Goal: Obtain resource: Obtain resource

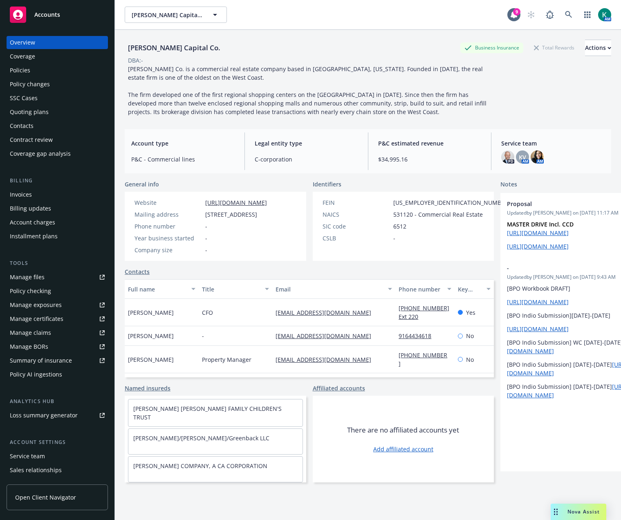
click at [36, 114] on div "Quoting plans" at bounding box center [29, 112] width 39 height 13
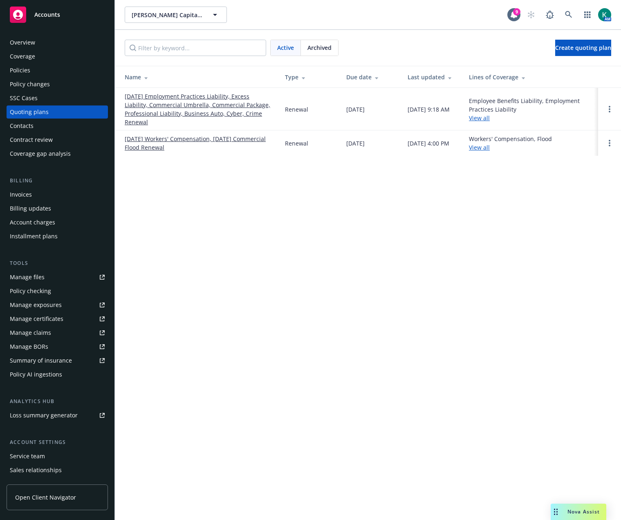
click at [169, 108] on link "11/15/25 Employment Practices Liability, Excess Liability, Commercial Umbrella,…" at bounding box center [198, 109] width 147 height 34
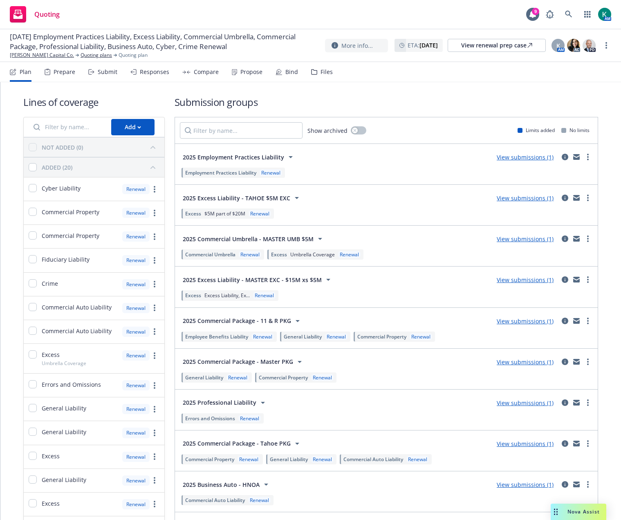
click at [98, 79] on div "Submit" at bounding box center [102, 72] width 29 height 20
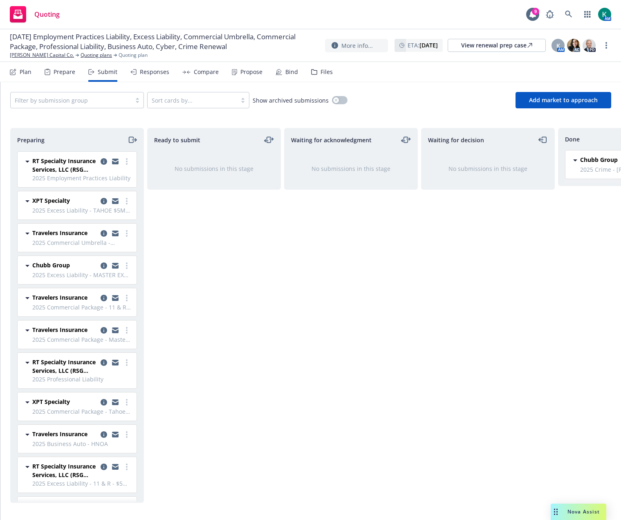
click at [71, 69] on div "Prepare" at bounding box center [65, 72] width 22 height 7
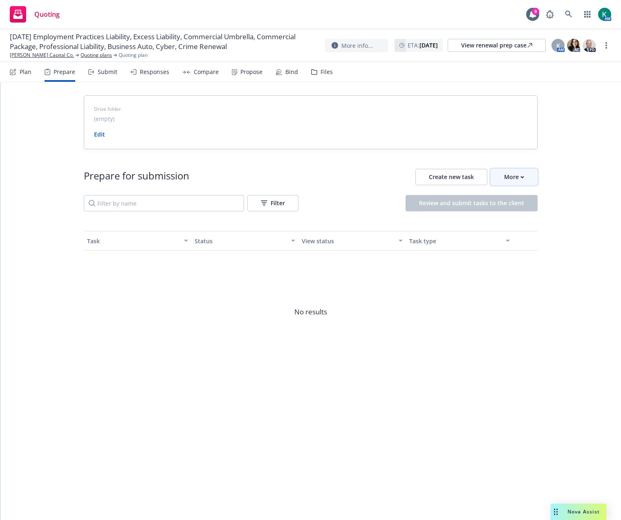
click at [510, 182] on div "More" at bounding box center [514, 177] width 20 height 16
click at [517, 208] on link "Go to Indio account" at bounding box center [549, 215] width 117 height 16
click at [105, 74] on div "Submit" at bounding box center [108, 72] width 20 height 7
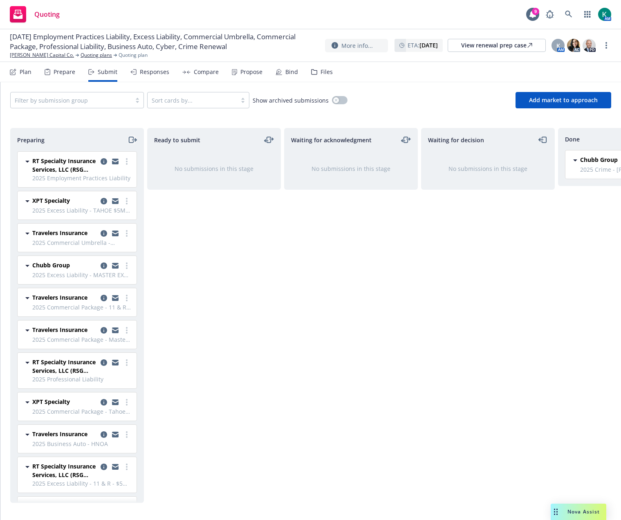
click at [133, 135] on icon "moveRight" at bounding box center [132, 140] width 9 height 10
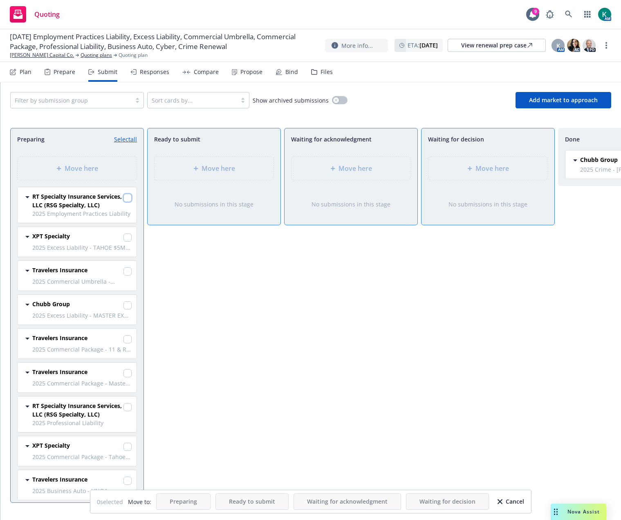
click at [124, 198] on input "checkbox" at bounding box center [128, 198] width 8 height 8
checkbox input "true"
click at [124, 409] on input "checkbox" at bounding box center [128, 407] width 8 height 8
checkbox input "true"
click at [465, 172] on div "Move here" at bounding box center [488, 169] width 106 height 10
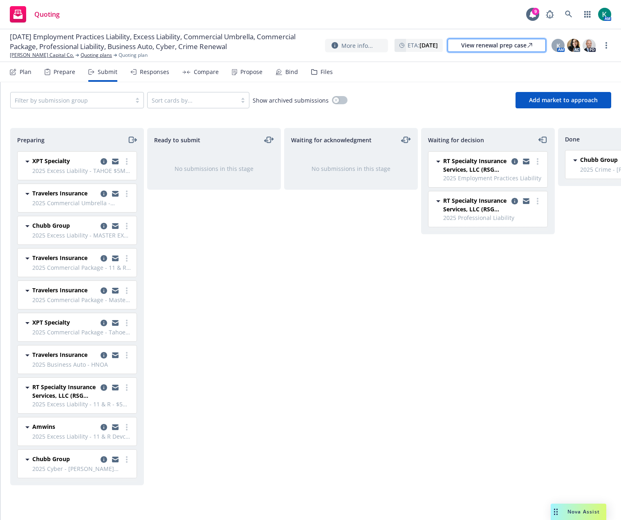
click at [512, 48] on div "View renewal prep case" at bounding box center [496, 45] width 71 height 12
click at [313, 72] on icon at bounding box center [314, 72] width 6 height 6
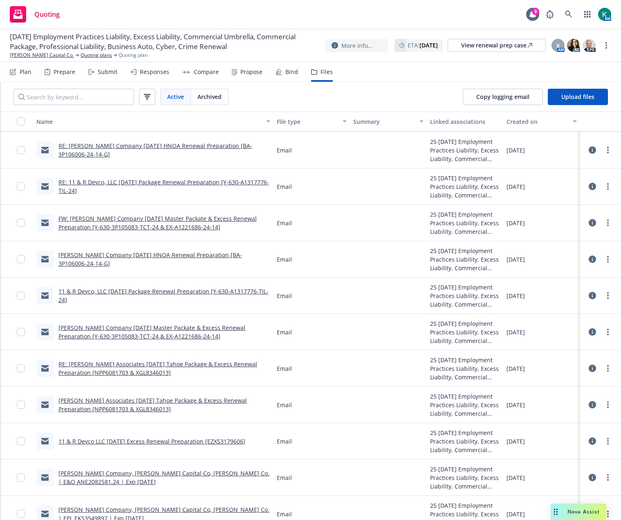
scroll to position [1799, 0]
click at [223, 364] on link "RE: [PERSON_NAME] Associates [DATE] Tahoe Package & Excess Renewal Preparation …" at bounding box center [157, 368] width 199 height 16
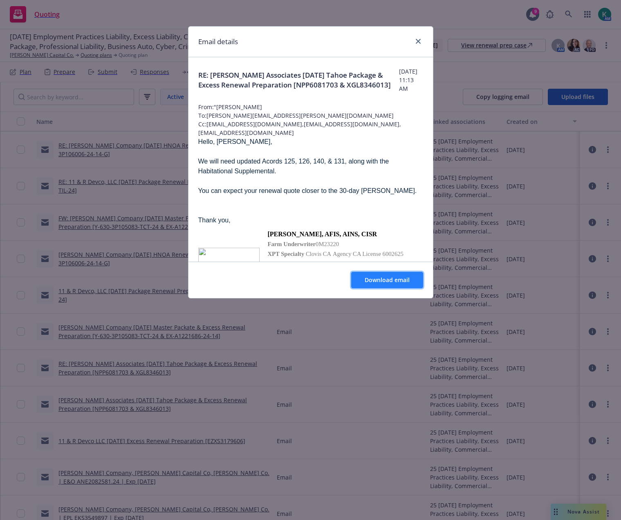
click at [387, 280] on span "Download email" at bounding box center [387, 280] width 45 height 8
click at [416, 41] on icon "close" at bounding box center [418, 41] width 5 height 5
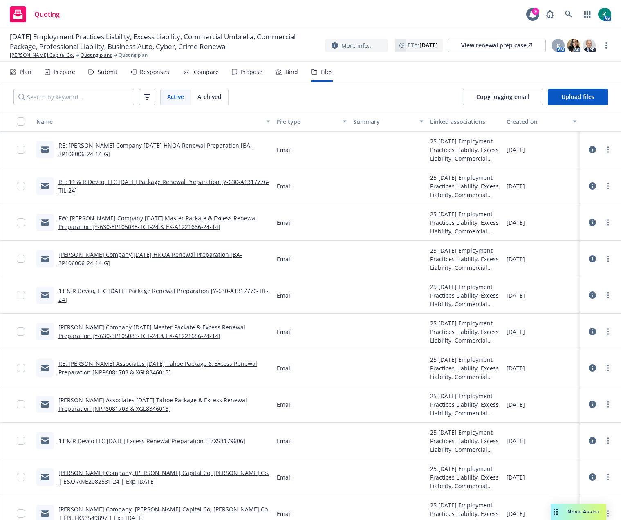
click at [97, 71] on div "Submit" at bounding box center [102, 72] width 29 height 20
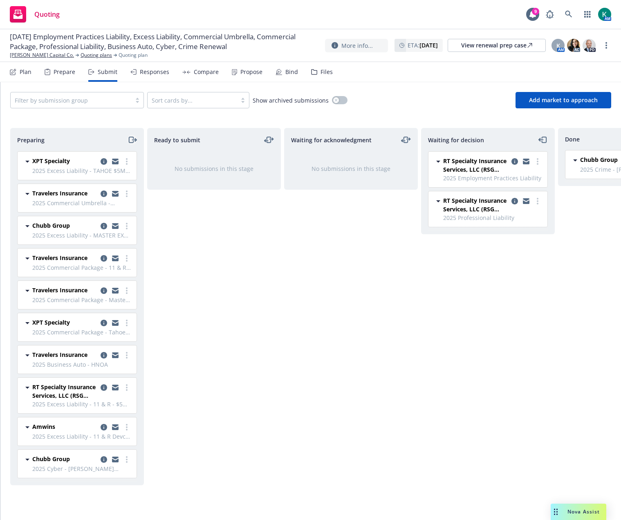
click at [135, 137] on icon "moveRight" at bounding box center [132, 140] width 9 height 10
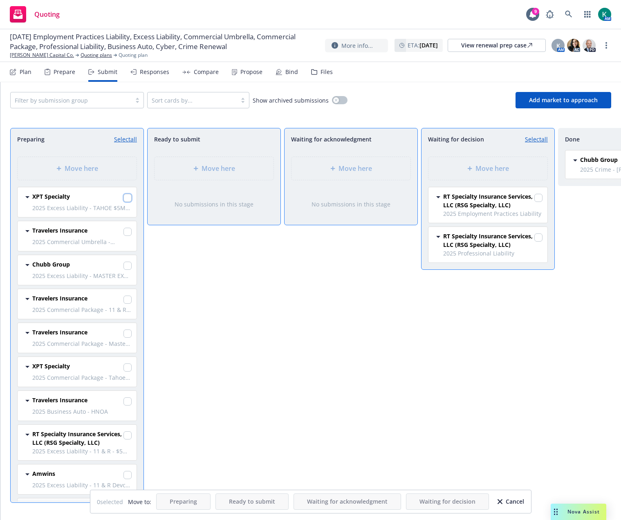
click at [124, 197] on input "checkbox" at bounding box center [128, 198] width 8 height 8
checkbox input "true"
click at [124, 371] on input "checkbox" at bounding box center [128, 368] width 8 height 8
checkbox input "true"
click at [482, 172] on span "Move here" at bounding box center [493, 169] width 34 height 10
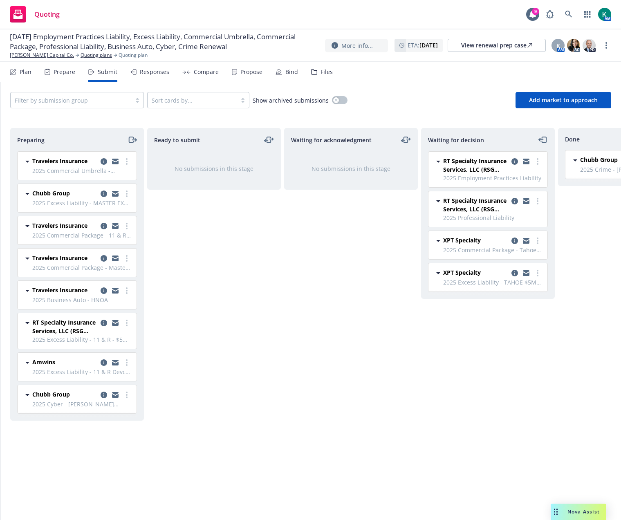
click at [319, 77] on div "Files" at bounding box center [322, 72] width 22 height 20
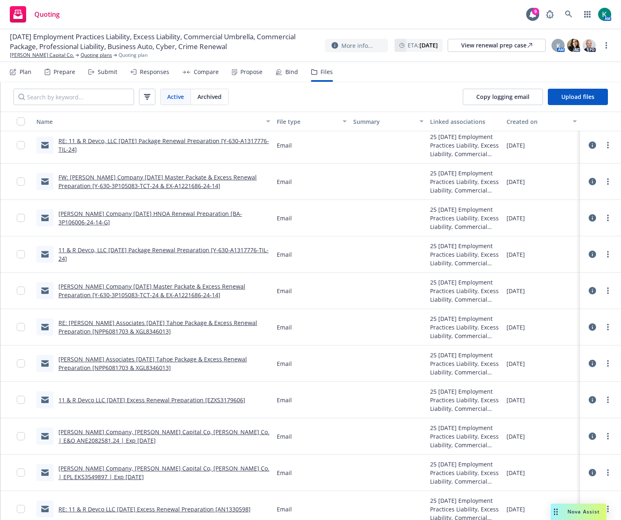
scroll to position [1759, 0]
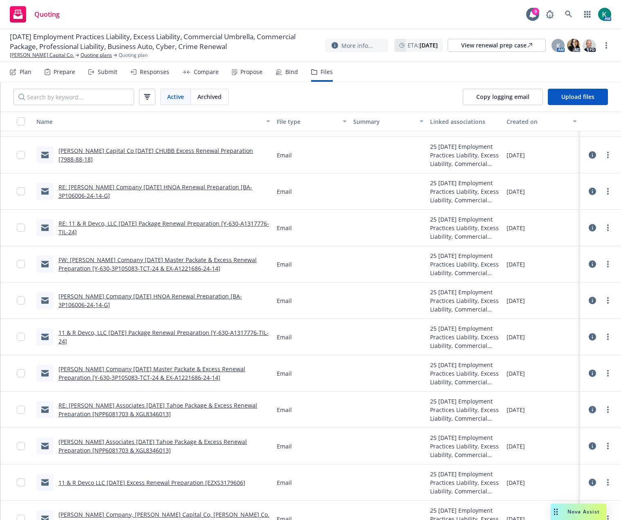
click at [210, 224] on link "RE: 11 & R Devco, LLC [DATE] Package Renewal Preparation [Y-630-A1317776-TIL-24]" at bounding box center [163, 228] width 211 height 16
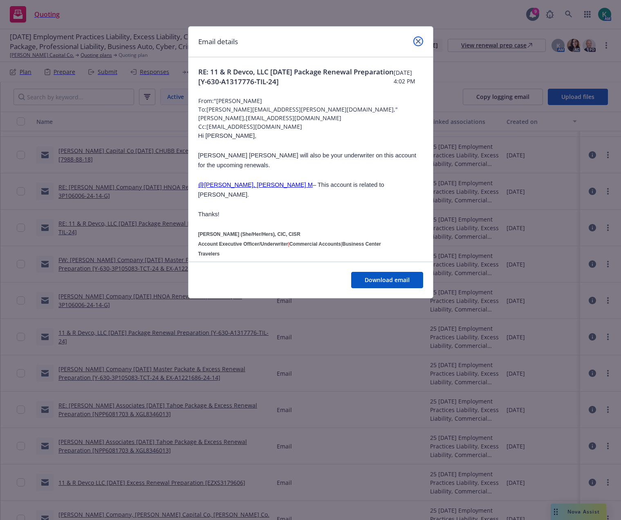
click at [418, 38] on link "close" at bounding box center [418, 41] width 10 height 10
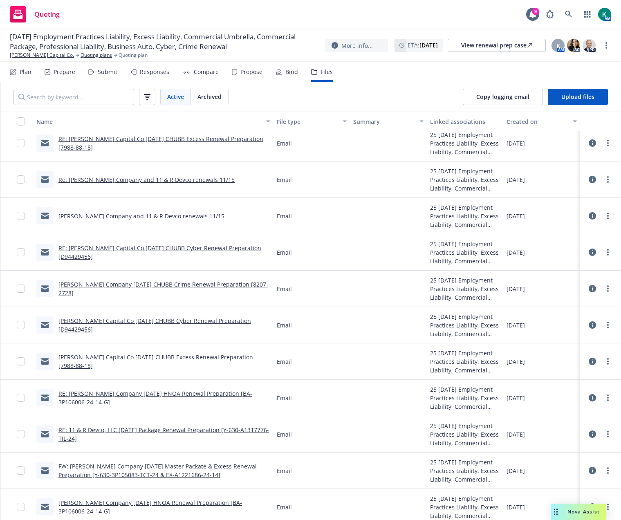
scroll to position [1513, 0]
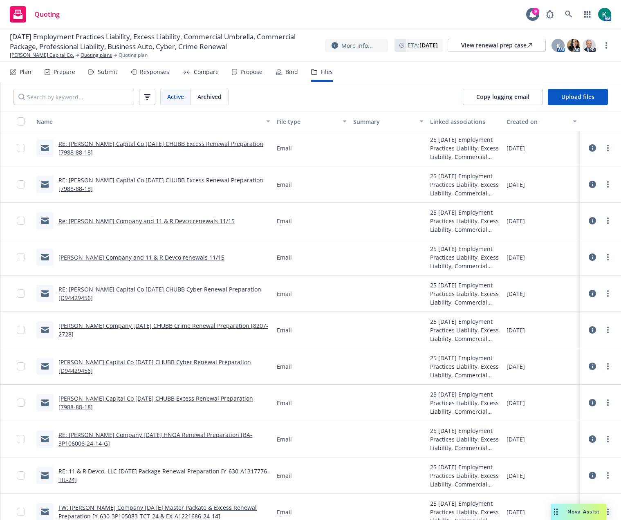
click at [182, 221] on link "Re: [PERSON_NAME] Company and 11 & R Devco renewals 11/15" at bounding box center [146, 221] width 176 height 8
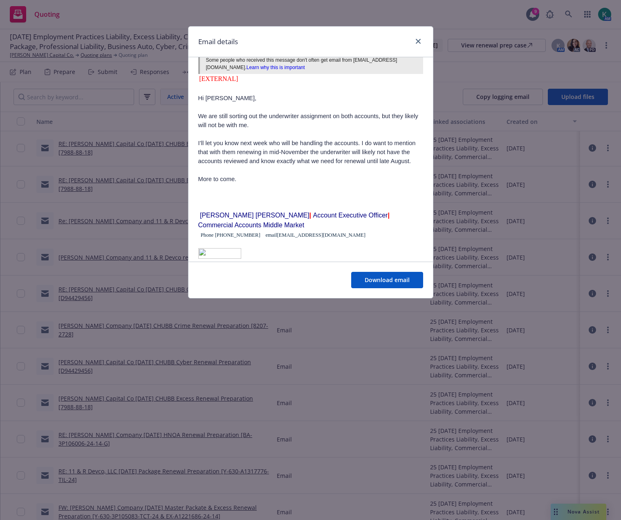
scroll to position [368, 0]
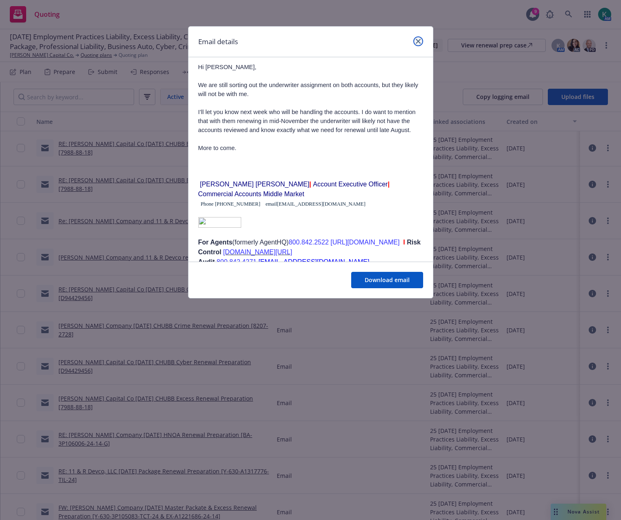
click at [419, 37] on link "close" at bounding box center [418, 41] width 10 height 10
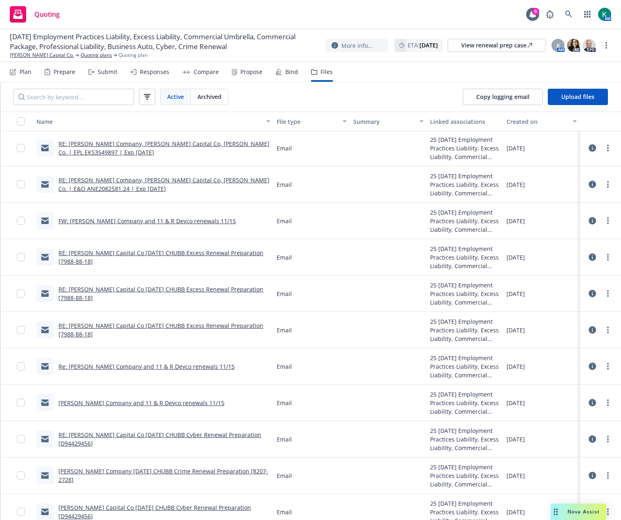
scroll to position [1350, 0]
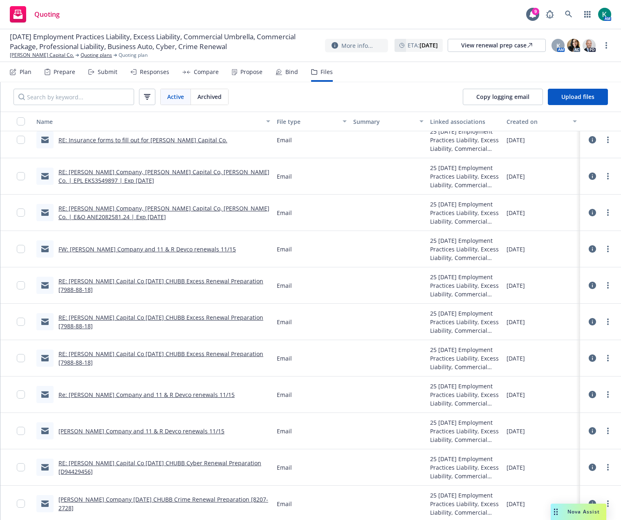
click at [104, 249] on link "FW: [PERSON_NAME] Company and 11 & R Devco renewals 11/15" at bounding box center [146, 249] width 177 height 8
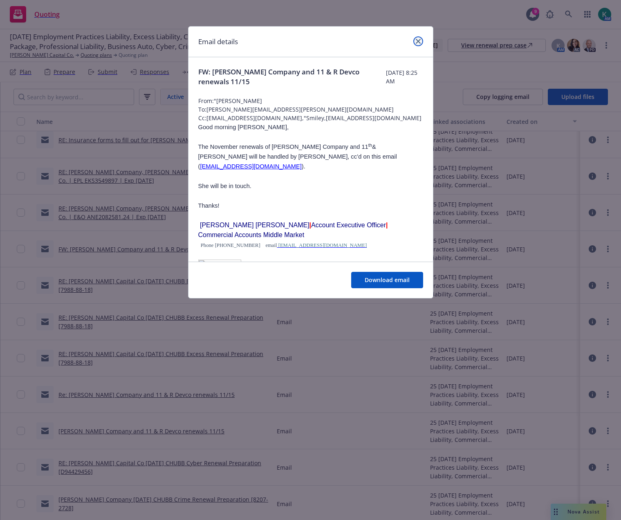
click at [420, 42] on icon "close" at bounding box center [418, 41] width 5 height 5
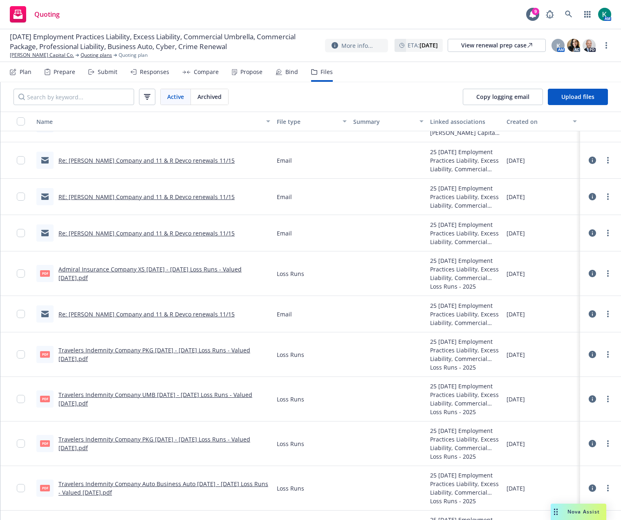
scroll to position [613, 0]
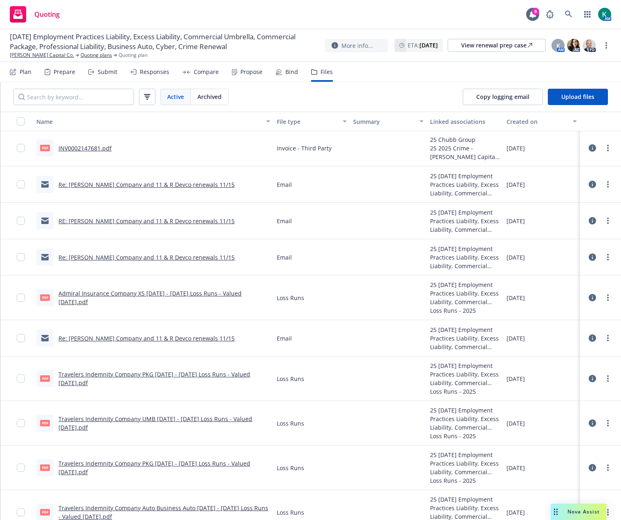
click at [188, 259] on link "Re: [PERSON_NAME] Company and 11 & R Devco renewals 11/15" at bounding box center [146, 258] width 176 height 8
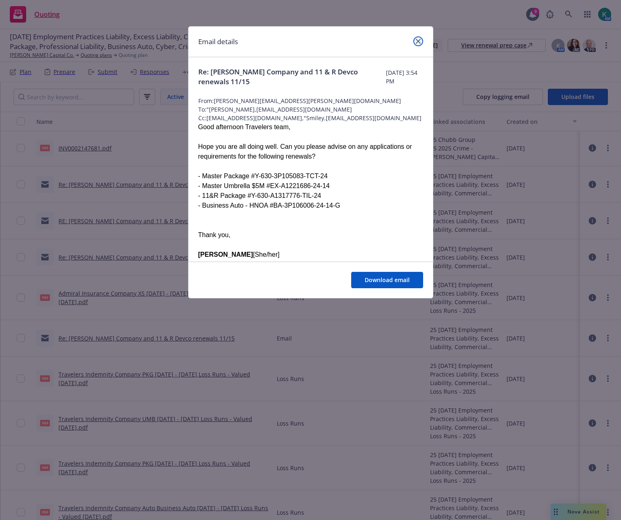
click at [419, 38] on link "close" at bounding box center [418, 41] width 10 height 10
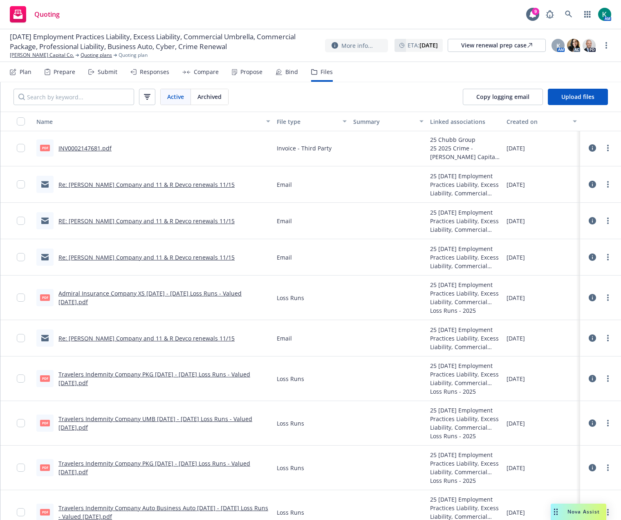
click at [127, 218] on link "RE: [PERSON_NAME] Company and 11 & R Devco renewals 11/15" at bounding box center [146, 221] width 176 height 8
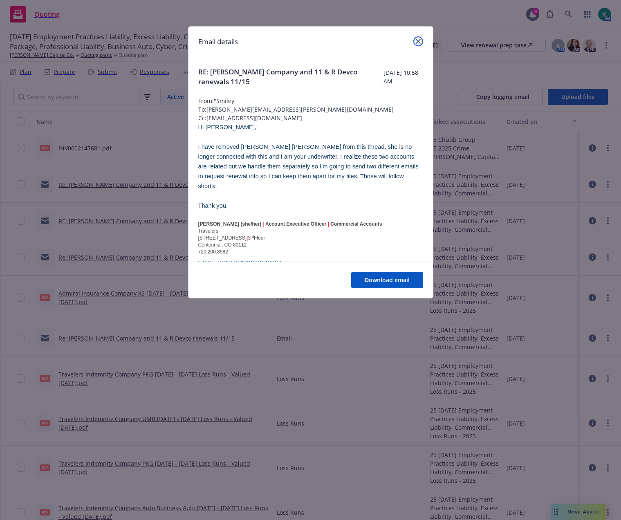
click at [418, 37] on link "close" at bounding box center [418, 41] width 10 height 10
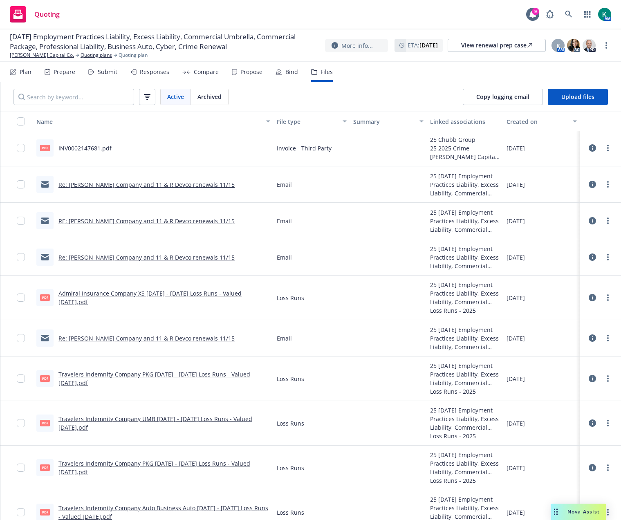
click at [139, 184] on link "Re: [PERSON_NAME] Company and 11 & R Devco renewals 11/15" at bounding box center [146, 185] width 176 height 8
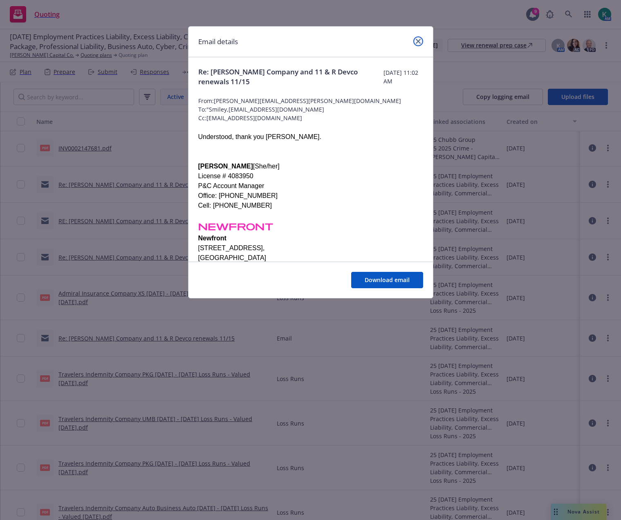
click at [419, 41] on icon "close" at bounding box center [418, 41] width 5 height 5
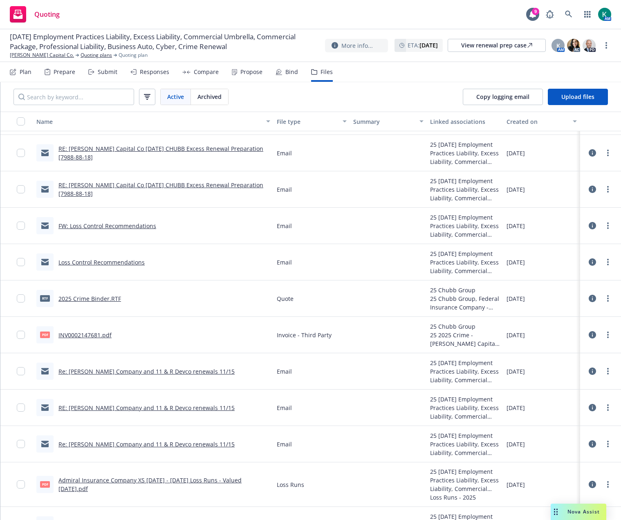
scroll to position [450, 0]
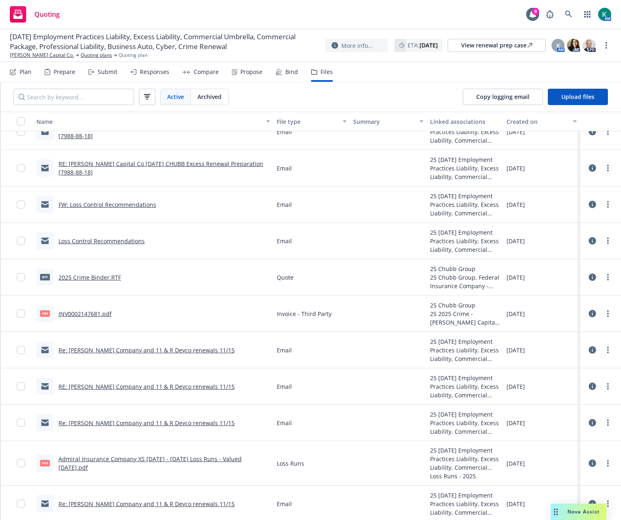
click at [127, 239] on link "Loss Control Recommendations" at bounding box center [101, 241] width 86 height 8
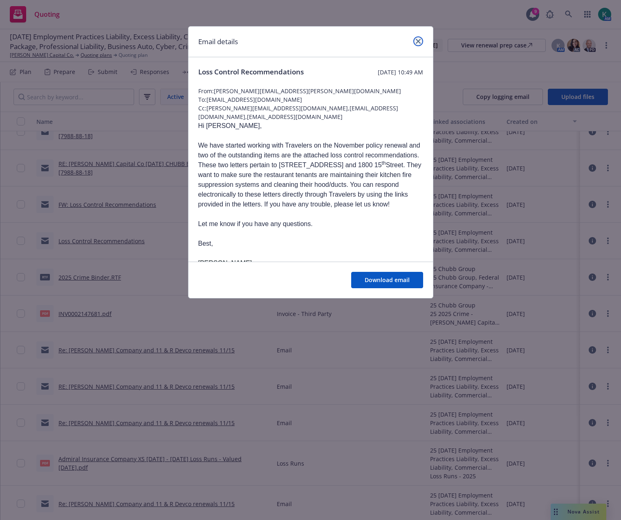
click at [416, 42] on icon "close" at bounding box center [418, 41] width 5 height 5
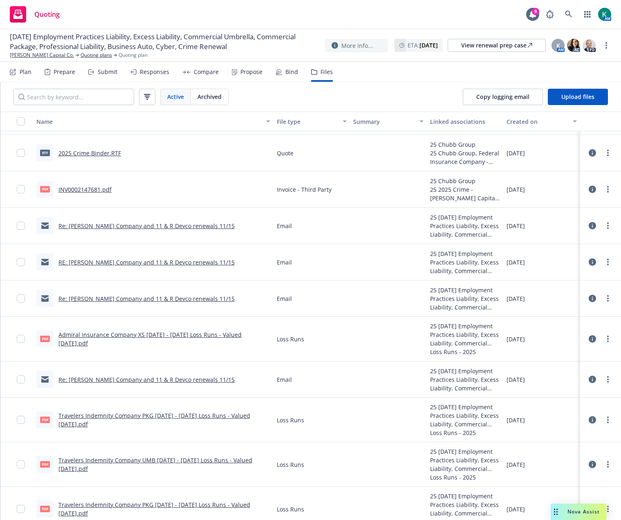
scroll to position [573, 0]
click at [156, 262] on link "RE: [PERSON_NAME] Company and 11 & R Devco renewals 11/15" at bounding box center [146, 263] width 176 height 8
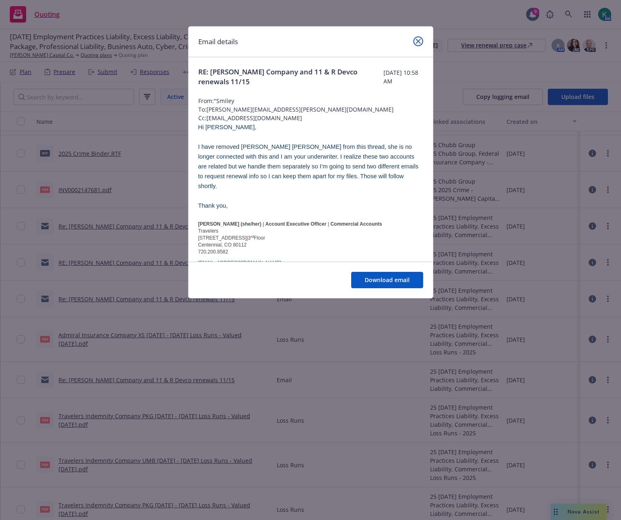
click at [418, 42] on icon "close" at bounding box center [418, 41] width 5 height 5
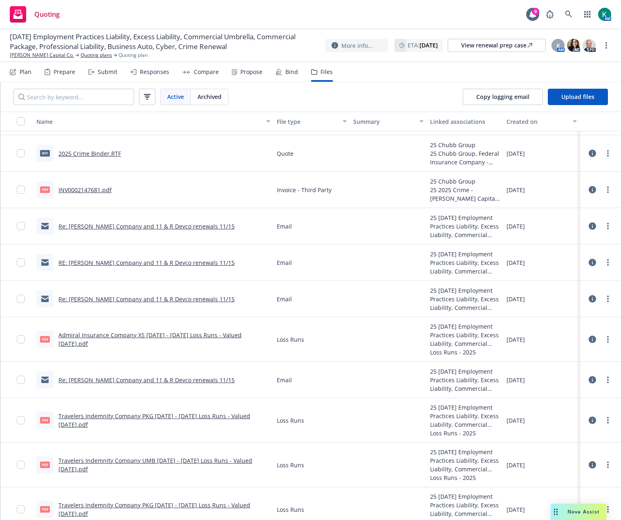
click at [107, 223] on link "Re: [PERSON_NAME] Company and 11 & R Devco renewals 11/15" at bounding box center [146, 226] width 176 height 8
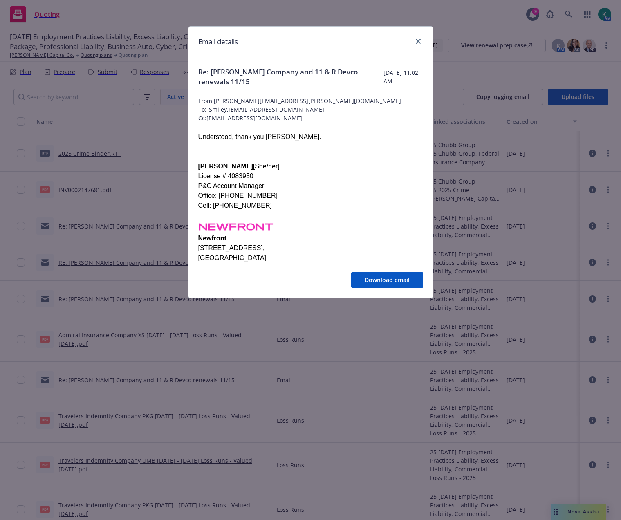
click at [422, 45] on div at bounding box center [416, 41] width 13 height 11
click at [418, 41] on icon "close" at bounding box center [418, 41] width 5 height 5
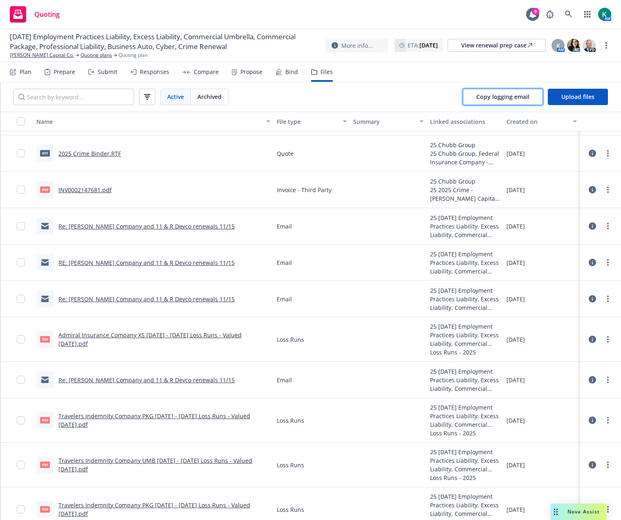
click at [516, 94] on span "Copy logging email" at bounding box center [502, 97] width 53 height 8
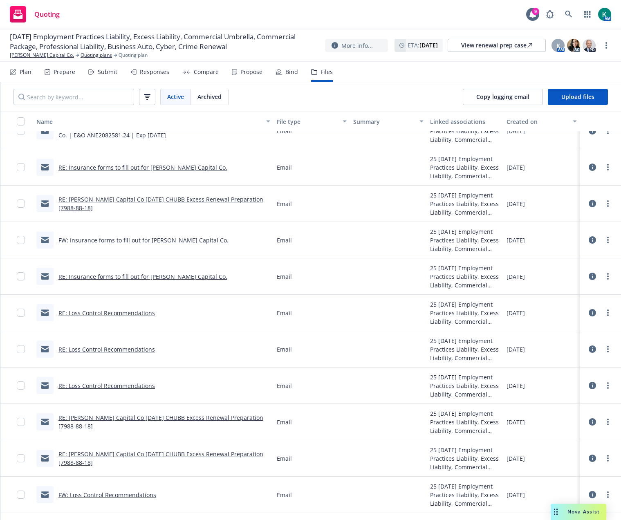
scroll to position [0, 0]
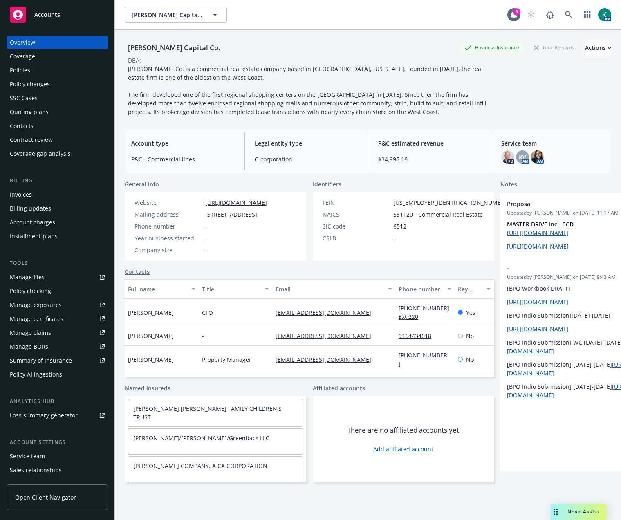
click at [48, 68] on div "Policies" at bounding box center [57, 70] width 95 height 13
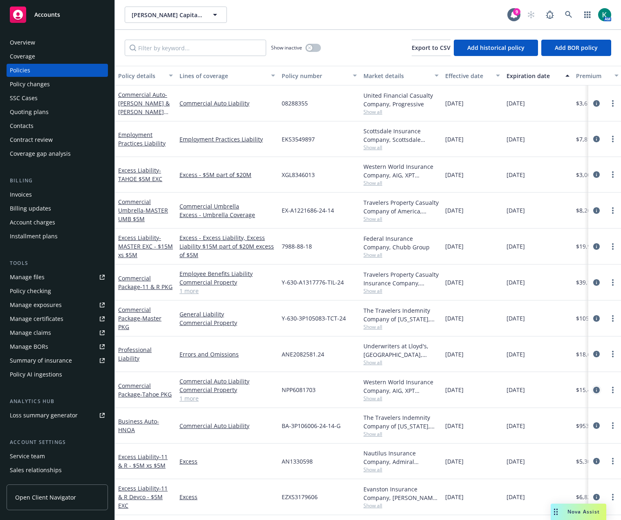
click at [593, 390] on icon "circleInformation" at bounding box center [596, 390] width 7 height 7
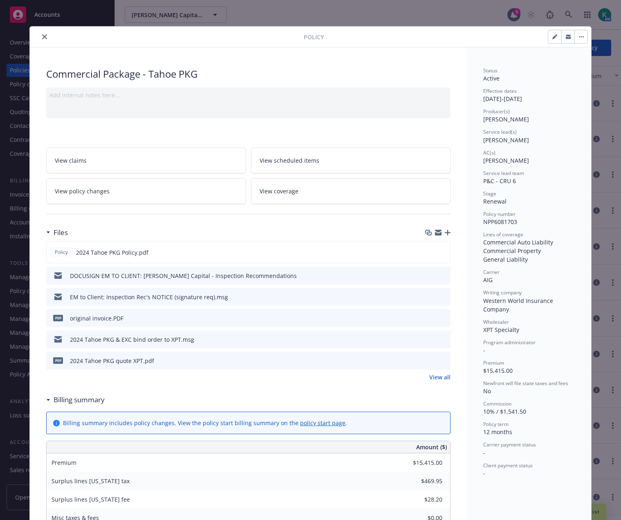
click at [189, 198] on link "View policy changes" at bounding box center [146, 191] width 200 height 26
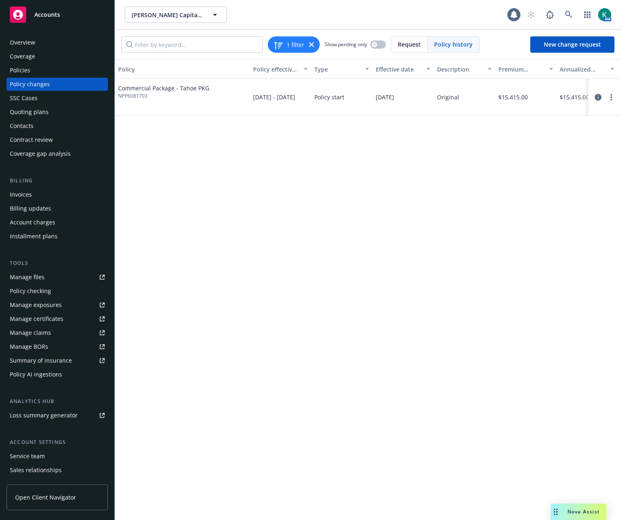
click at [598, 99] on icon "circleInformation" at bounding box center [598, 97] width 7 height 7
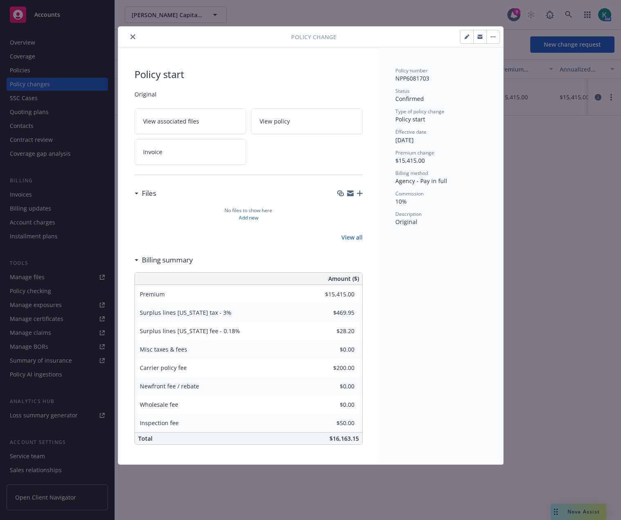
click at [193, 148] on link "Invoice" at bounding box center [191, 152] width 112 height 26
click at [292, 125] on link "View policy" at bounding box center [307, 121] width 112 height 26
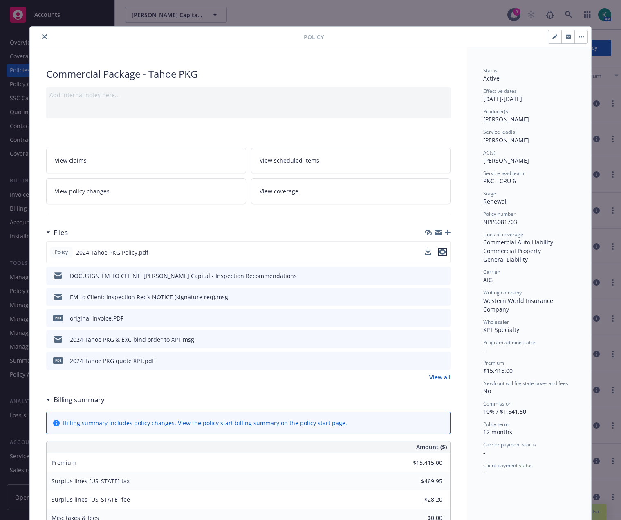
click at [441, 252] on icon "preview file" at bounding box center [442, 252] width 7 height 6
click at [43, 37] on icon "close" at bounding box center [44, 36] width 5 height 5
